Goal: Communication & Community: Answer question/provide support

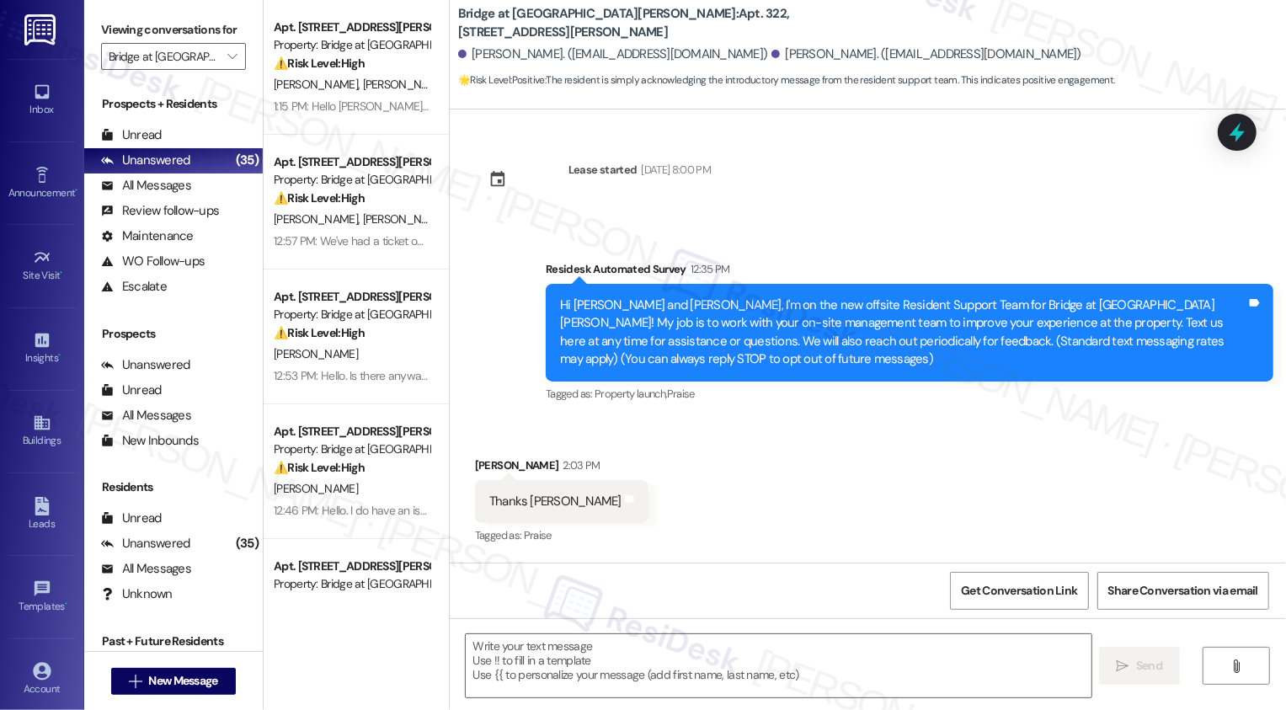
scroll to position [95, 0]
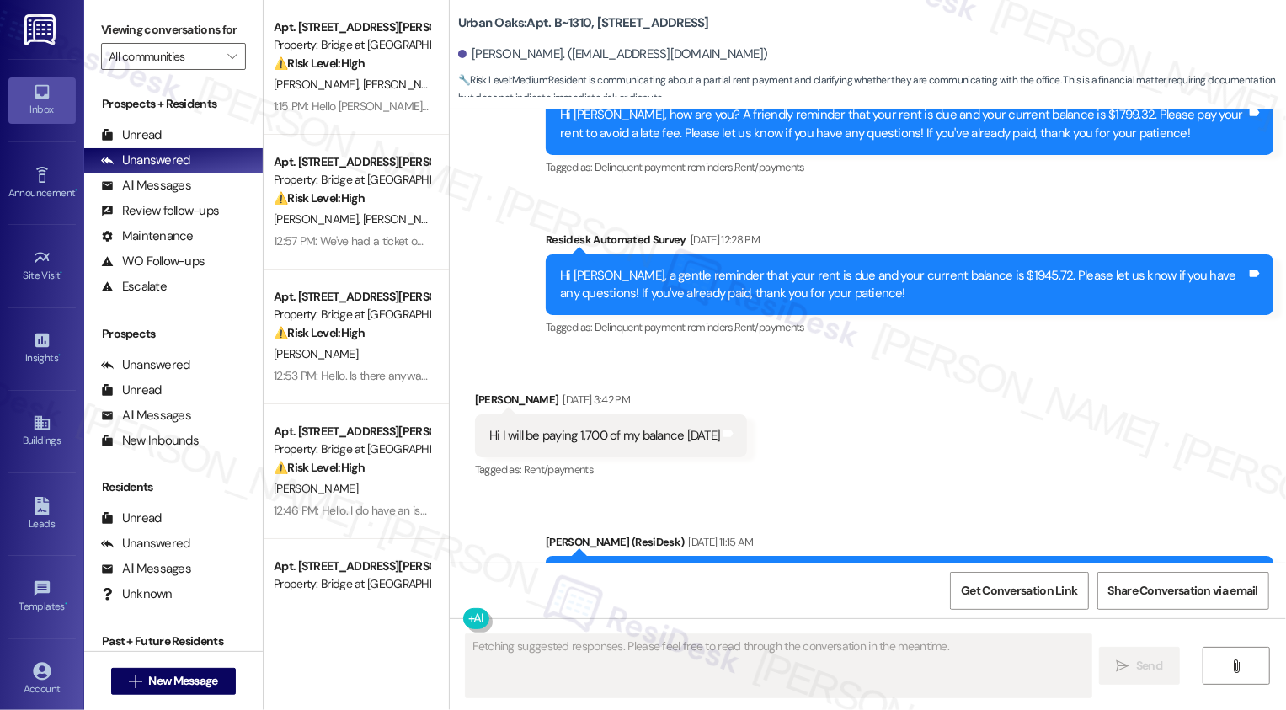
scroll to position [1014, 0]
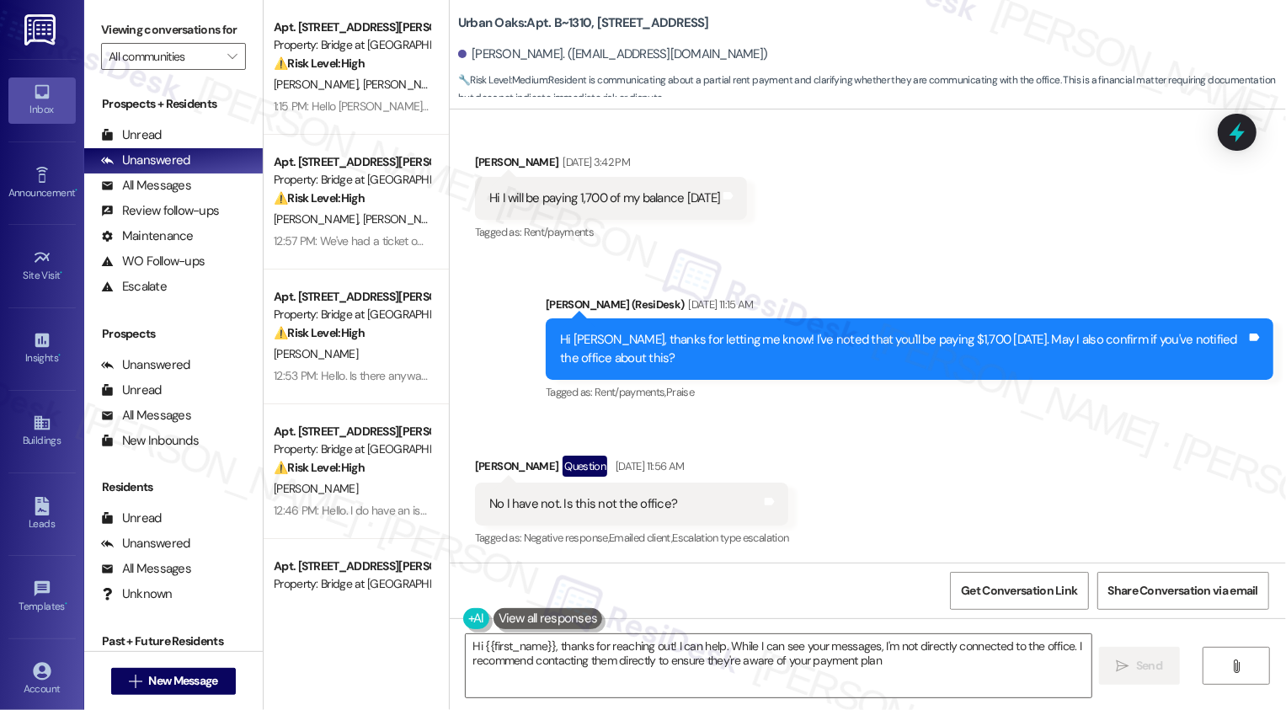
type textarea "Hi {{first_name}}, thanks for reaching out! I can help. While I can see your me…"
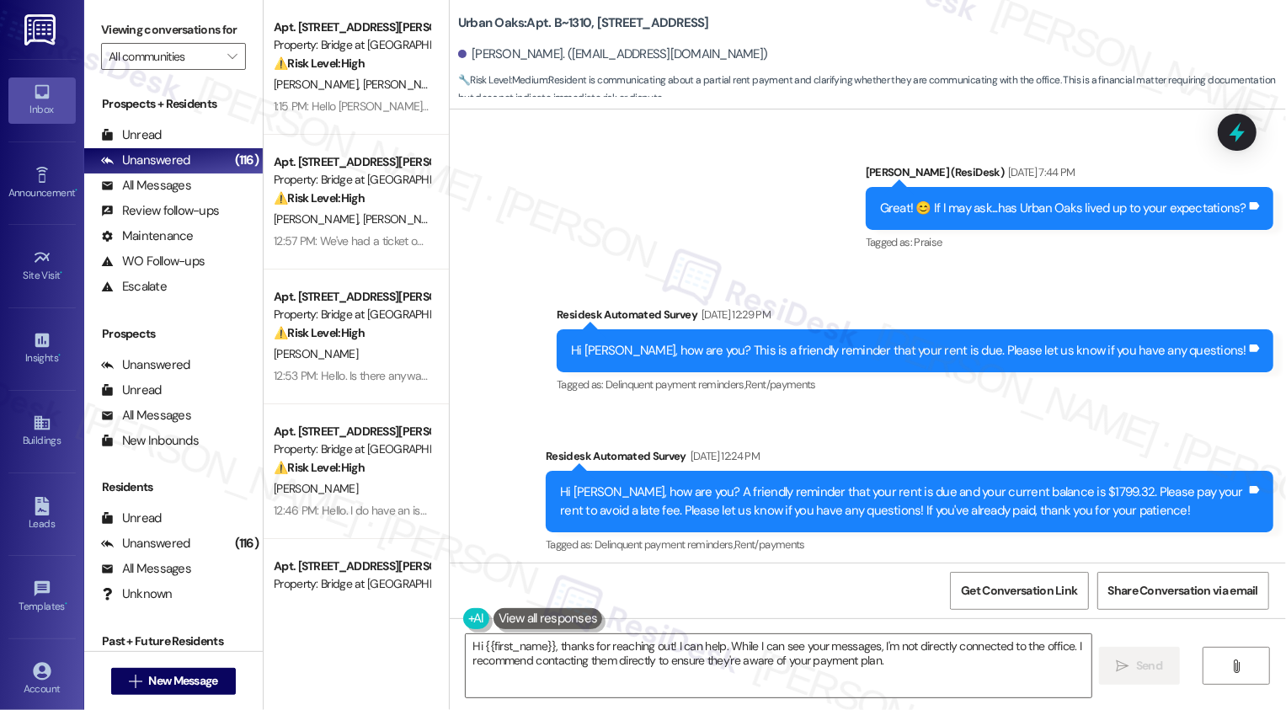
scroll to position [211, 0]
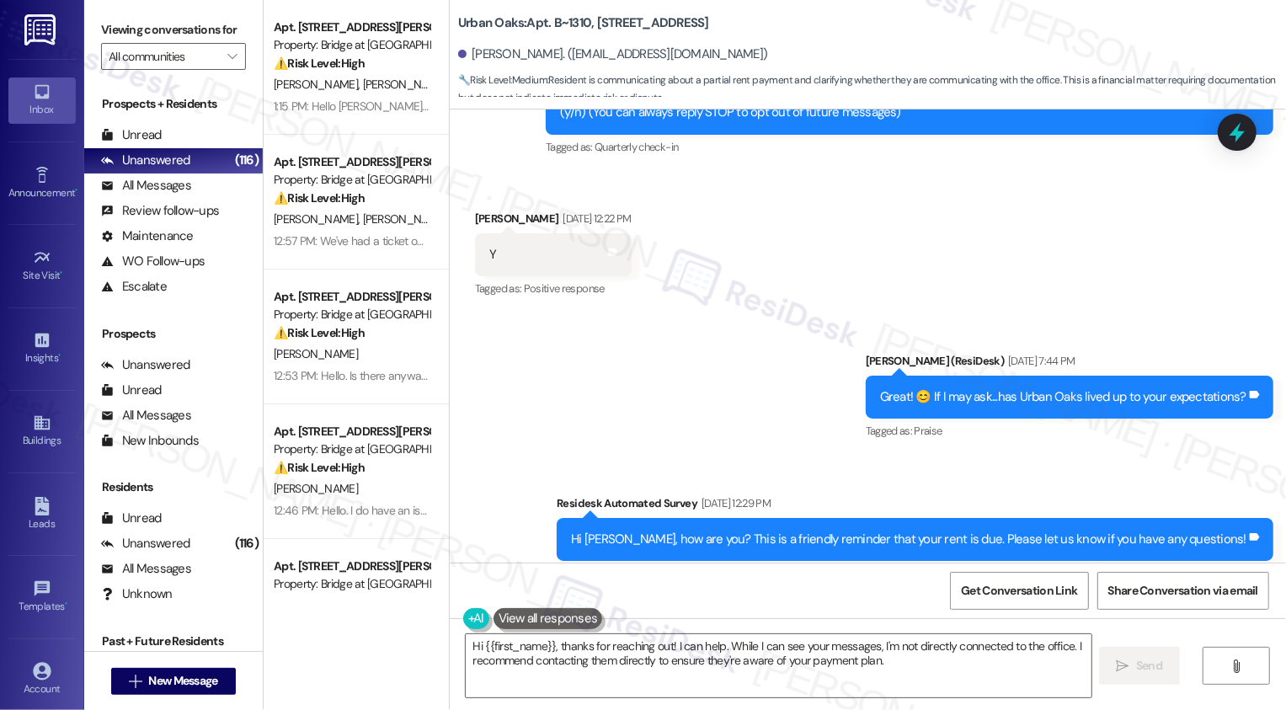
click at [676, 378] on div "Sent via SMS [PERSON_NAME] (ResiDesk) [DATE] 7:44 PM Great! 😊 If I may ask...ha…" at bounding box center [868, 616] width 836 height 605
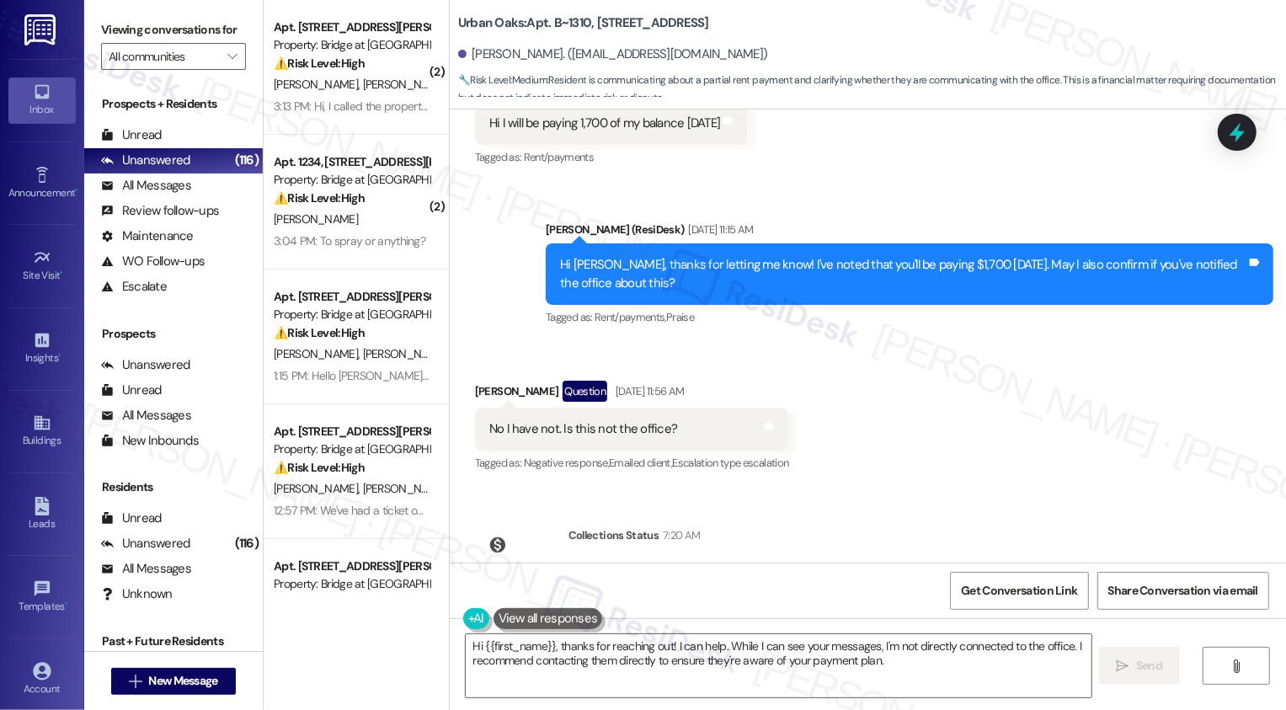
scroll to position [1014, 0]
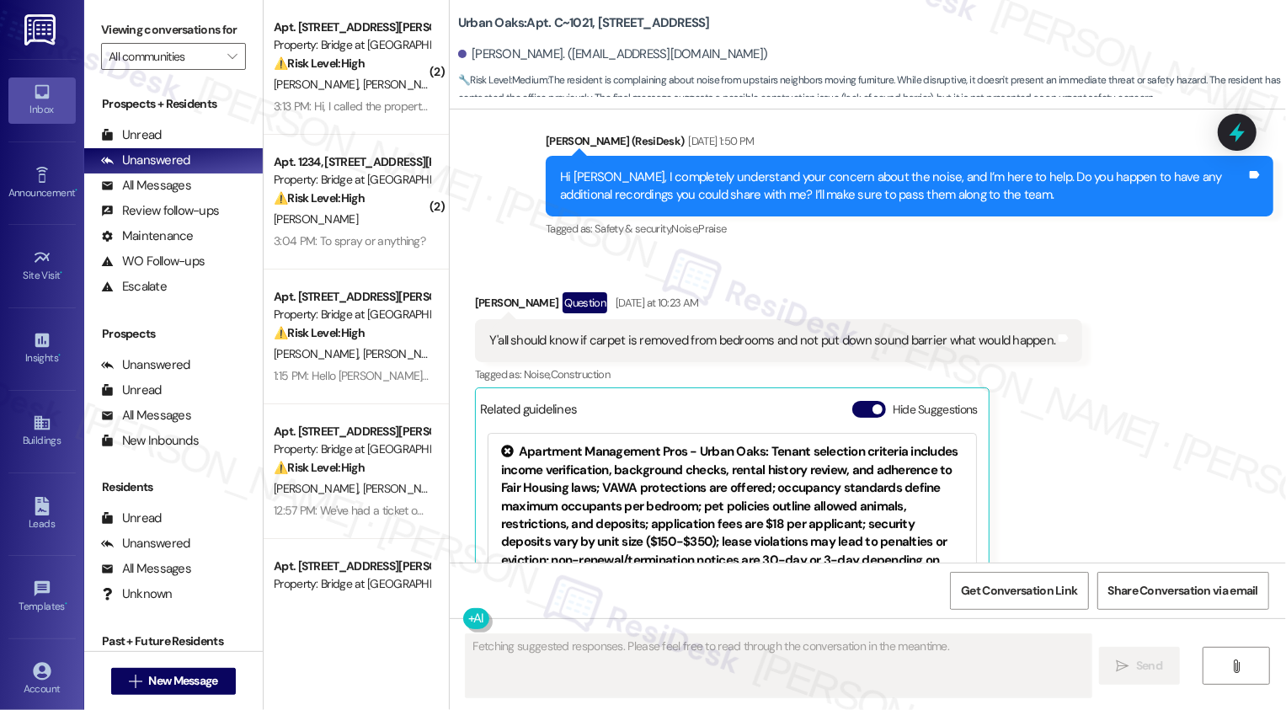
scroll to position [7196, 0]
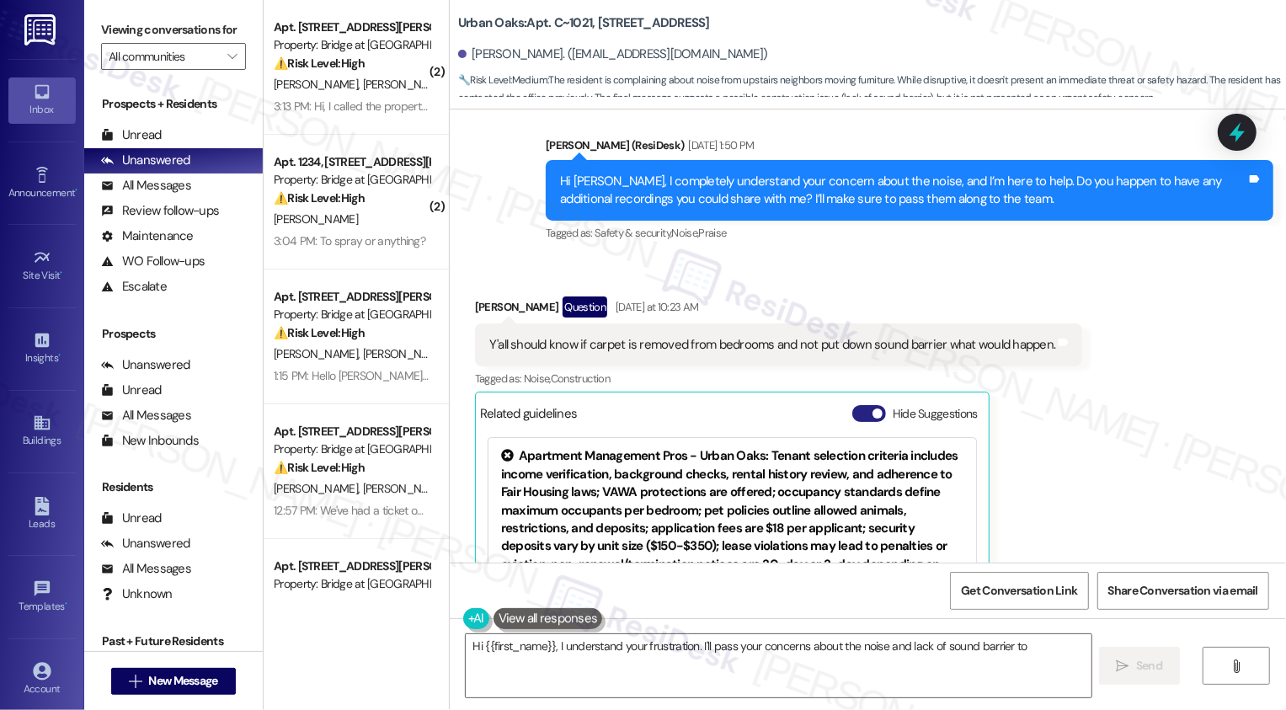
click at [852, 405] on button "Hide Suggestions" at bounding box center [869, 413] width 34 height 17
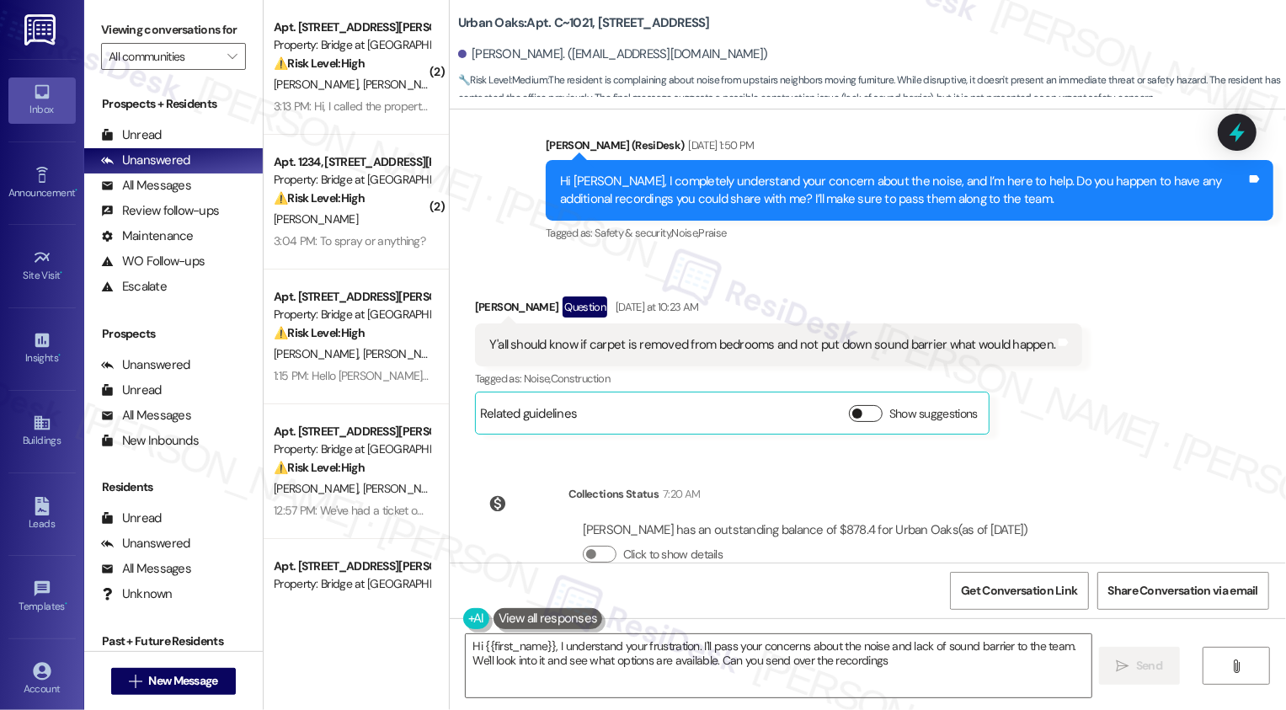
type textarea "Hi {{first_name}}, I understand your frustration. I'll pass your concerns about…"
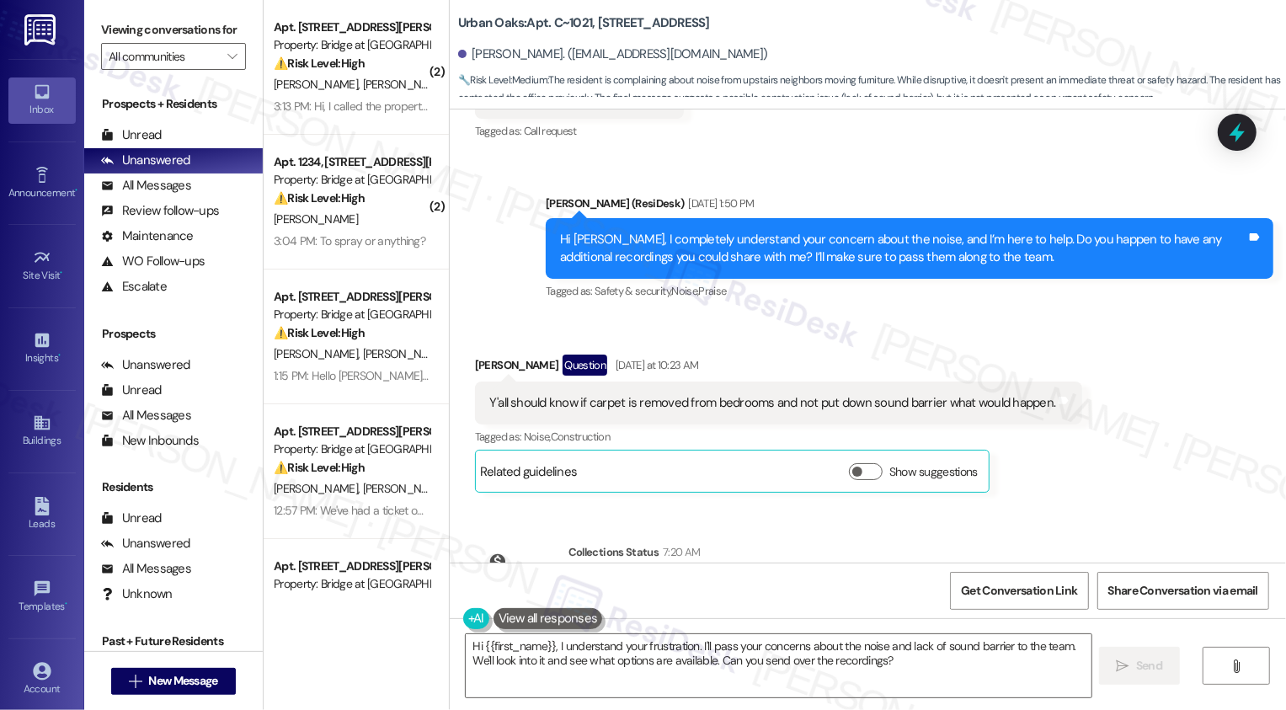
scroll to position [7198, 0]
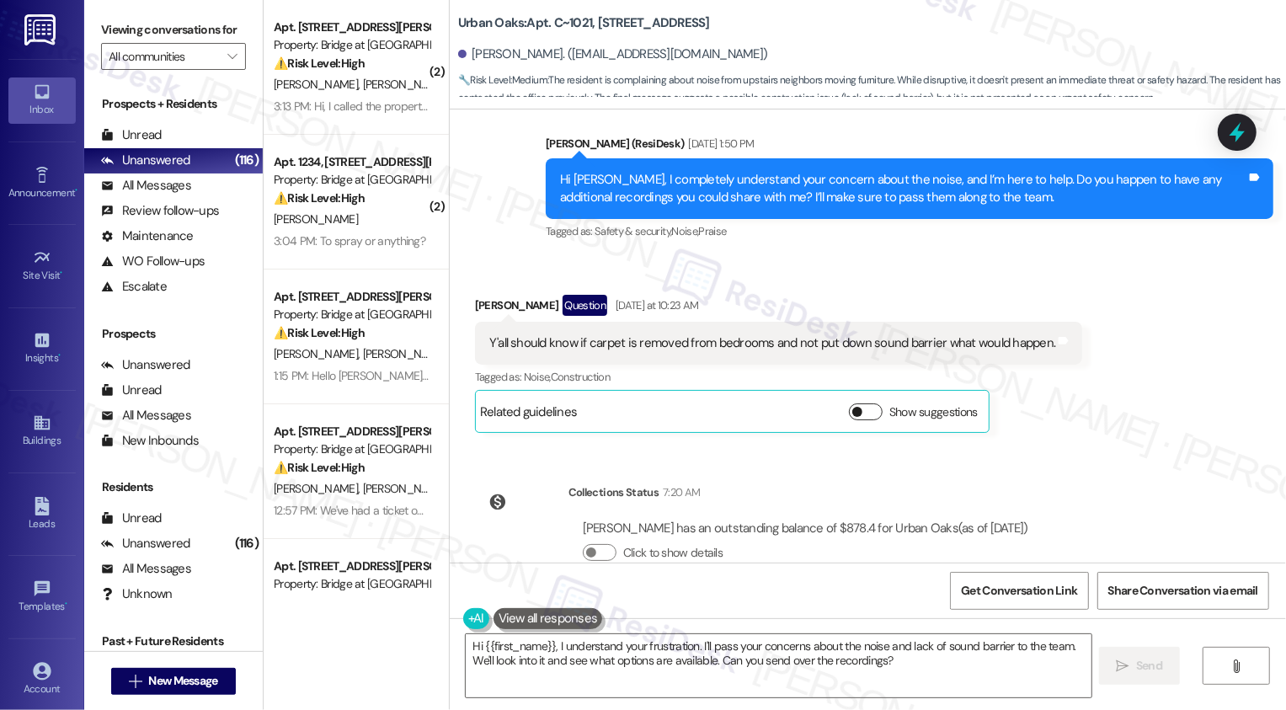
click at [861, 403] on button "Show suggestions" at bounding box center [866, 411] width 34 height 17
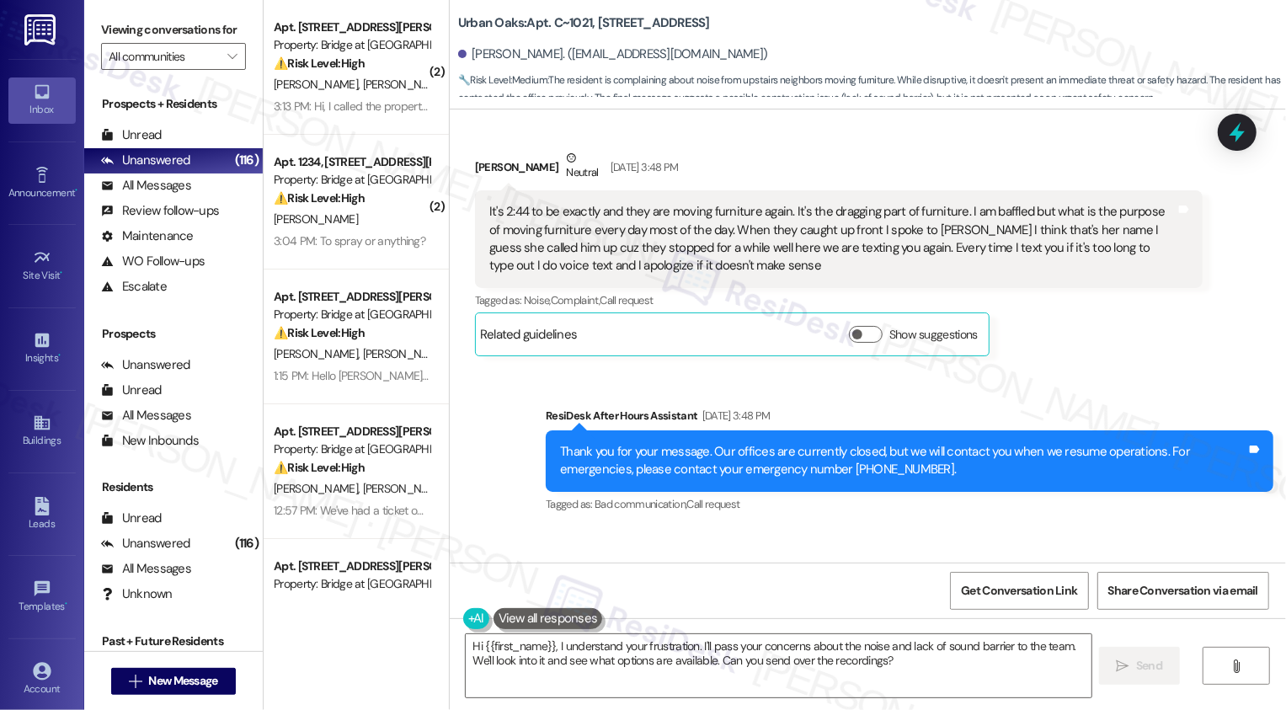
scroll to position [6437, 0]
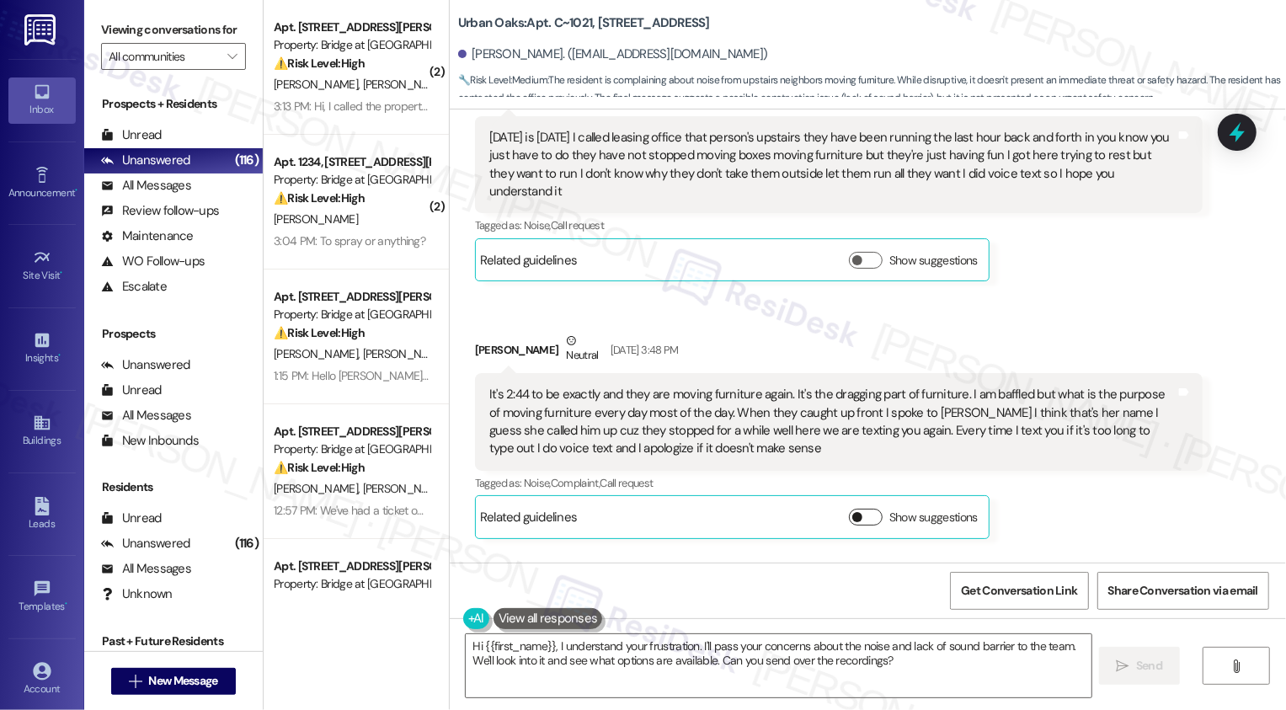
click at [858, 509] on button "Show suggestions" at bounding box center [866, 517] width 34 height 17
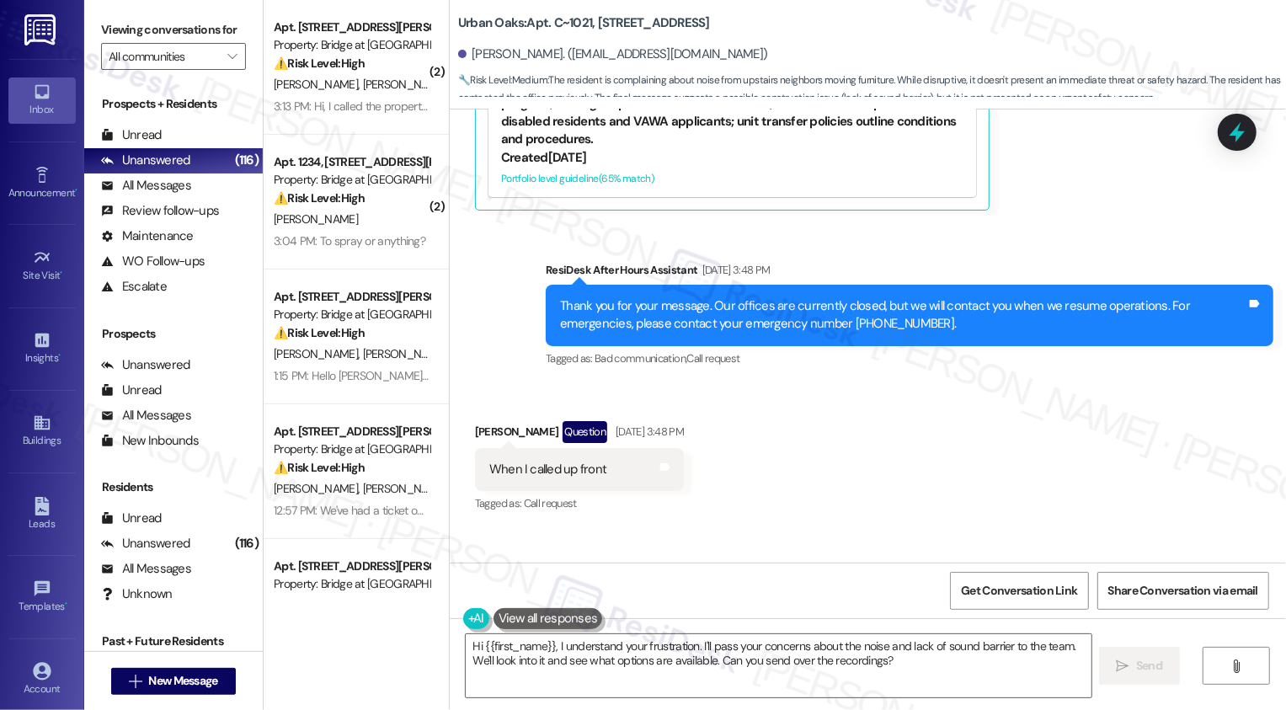
scroll to position [7082, 0]
